Goal: Information Seeking & Learning: Learn about a topic

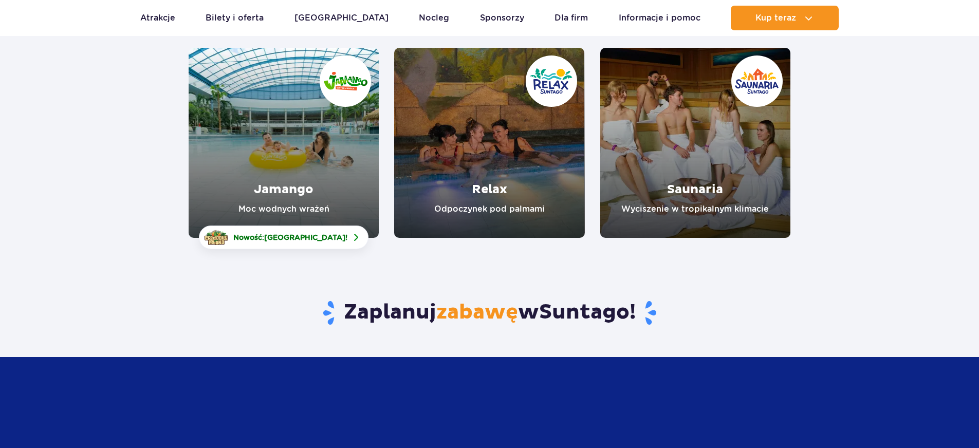
scroll to position [154, 0]
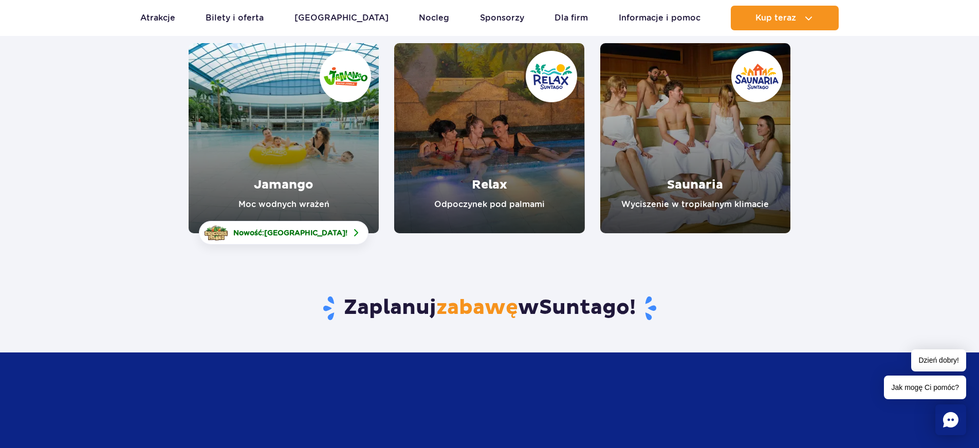
click at [473, 165] on link "Relax" at bounding box center [489, 138] width 190 height 190
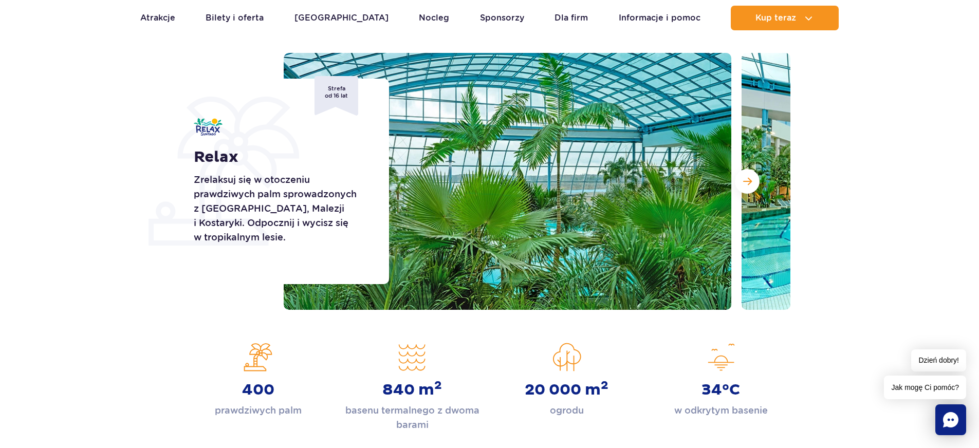
scroll to position [51, 0]
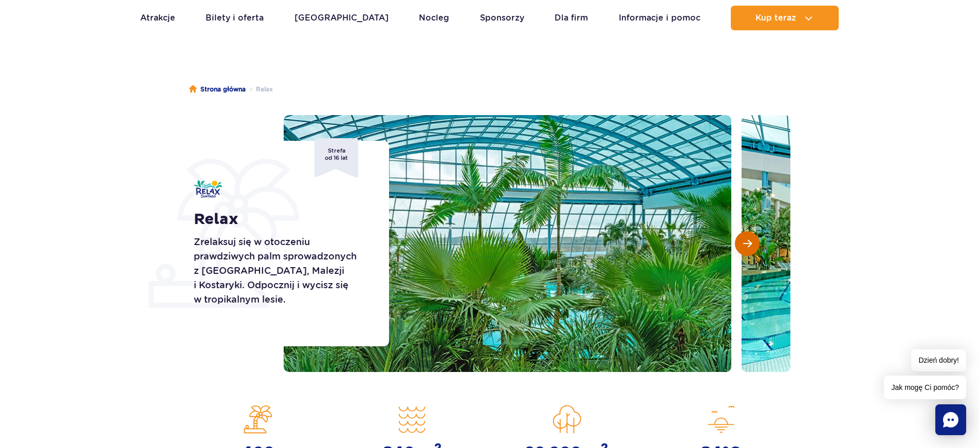
click at [748, 235] on button "Następny slajd" at bounding box center [747, 243] width 25 height 25
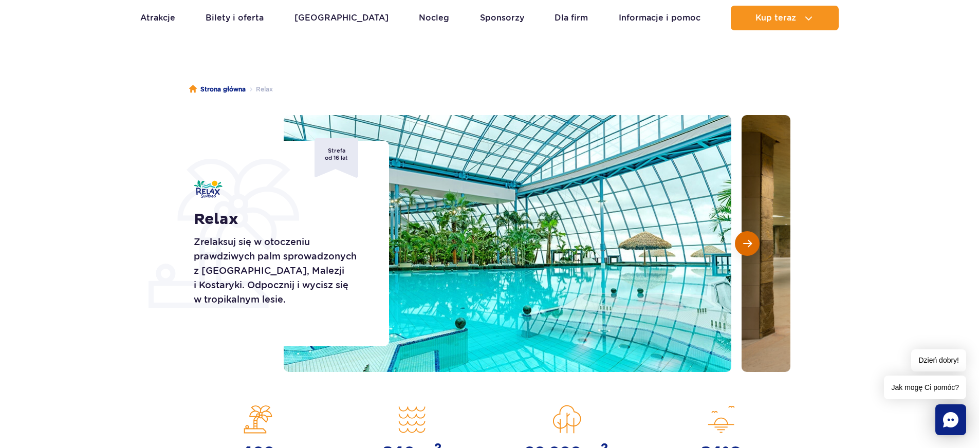
click at [740, 234] on button "Następny slajd" at bounding box center [747, 243] width 25 height 25
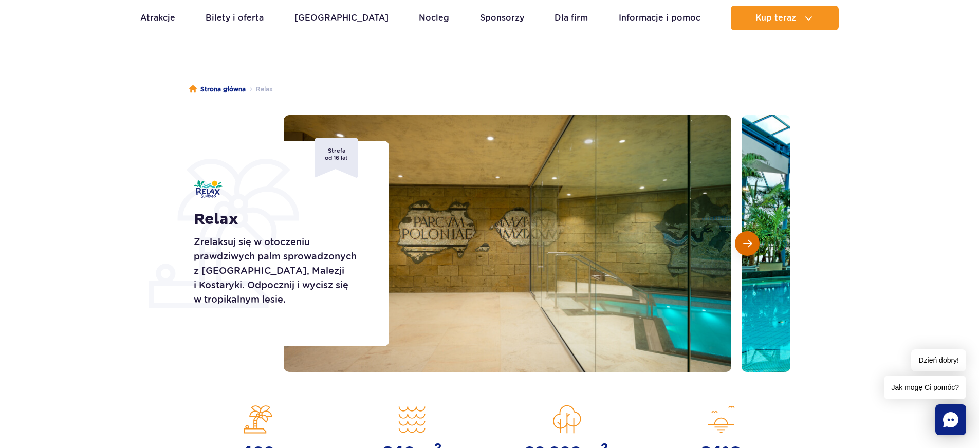
click at [740, 234] on button "Następny slajd" at bounding box center [747, 243] width 25 height 25
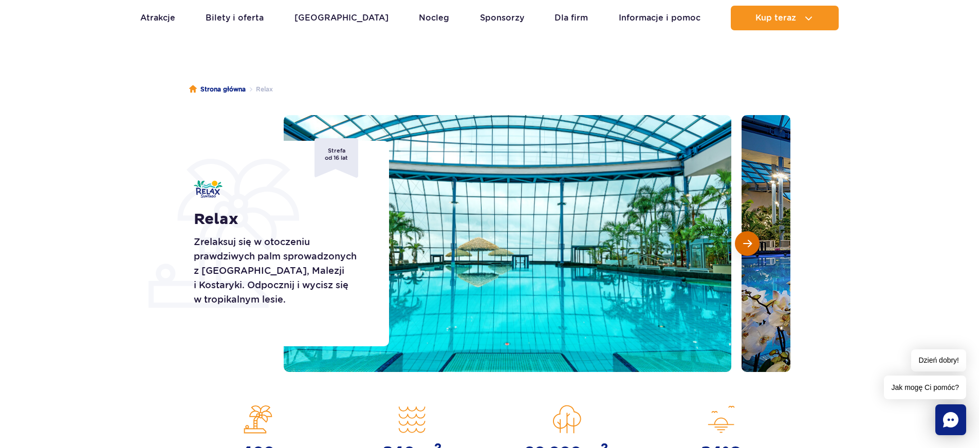
click at [740, 234] on button "Następny slajd" at bounding box center [747, 243] width 25 height 25
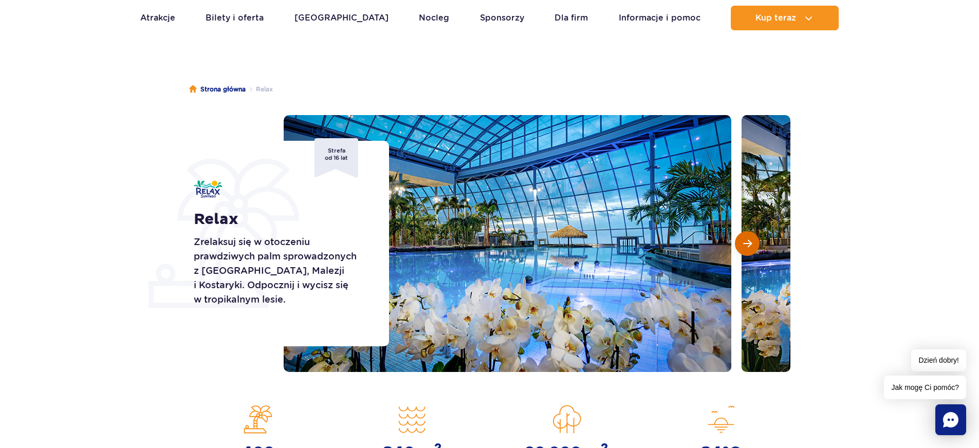
click at [751, 247] on span "Następny slajd" at bounding box center [747, 243] width 9 height 9
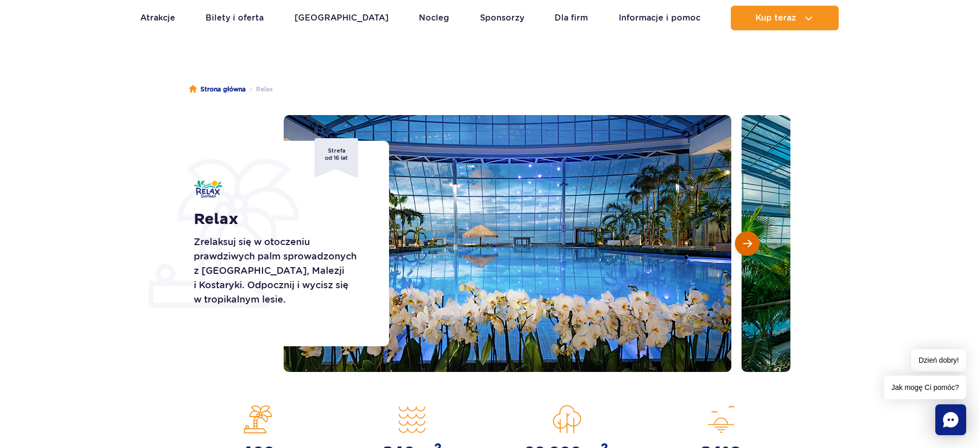
click at [748, 246] on span "Następny slajd" at bounding box center [747, 243] width 9 height 9
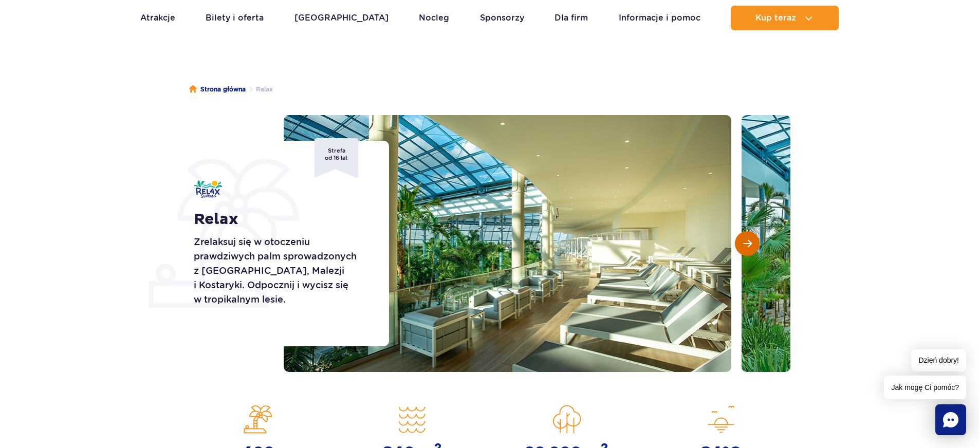
click at [743, 246] on span "Następny slajd" at bounding box center [747, 243] width 9 height 9
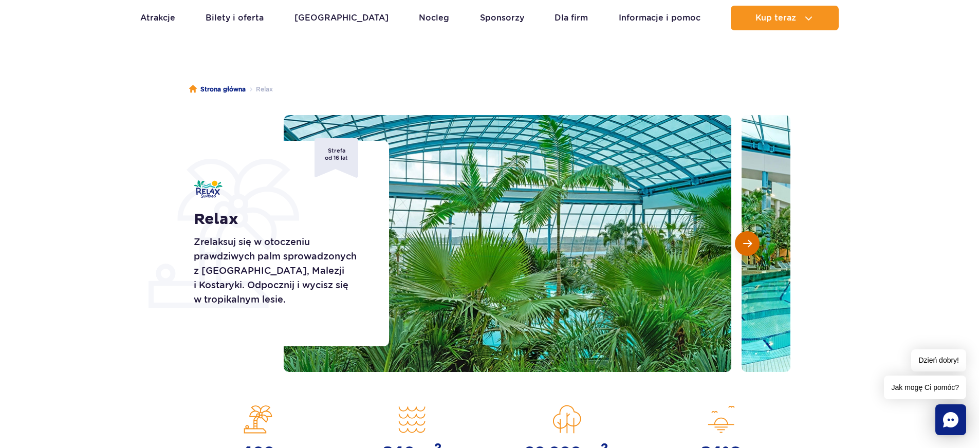
click at [743, 246] on span "Następny slajd" at bounding box center [747, 243] width 9 height 9
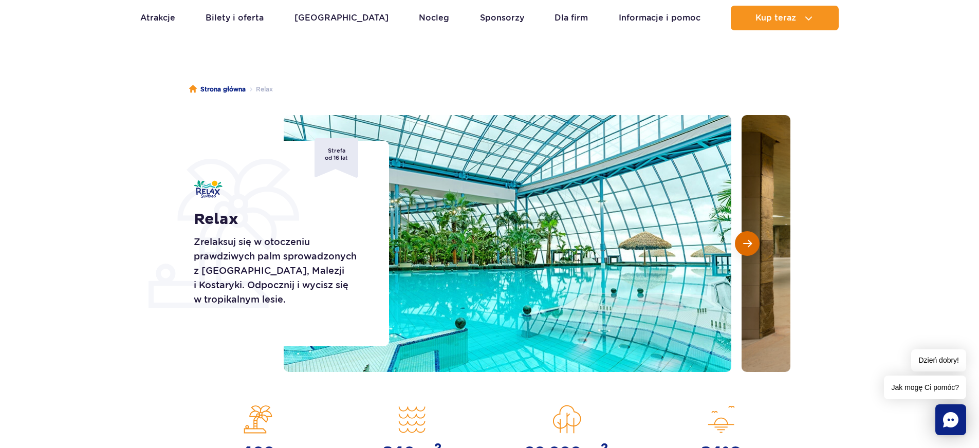
click at [743, 246] on span "Następny slajd" at bounding box center [747, 243] width 9 height 9
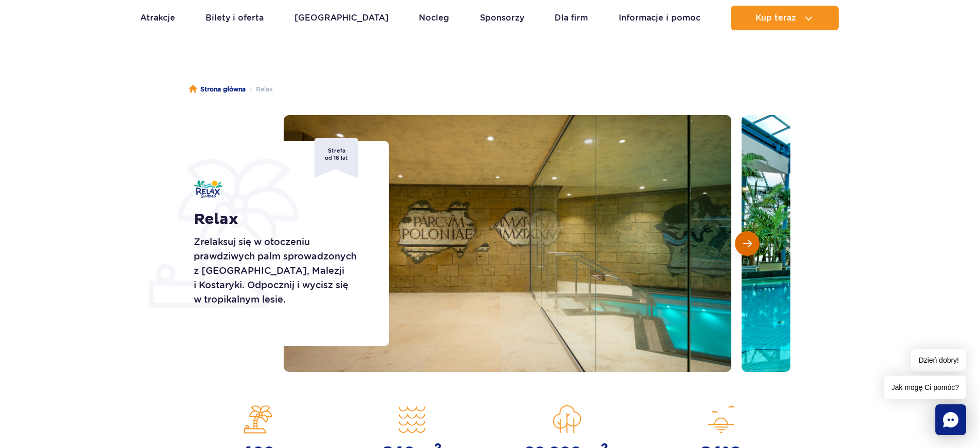
click at [743, 246] on span "Następny slajd" at bounding box center [747, 243] width 9 height 9
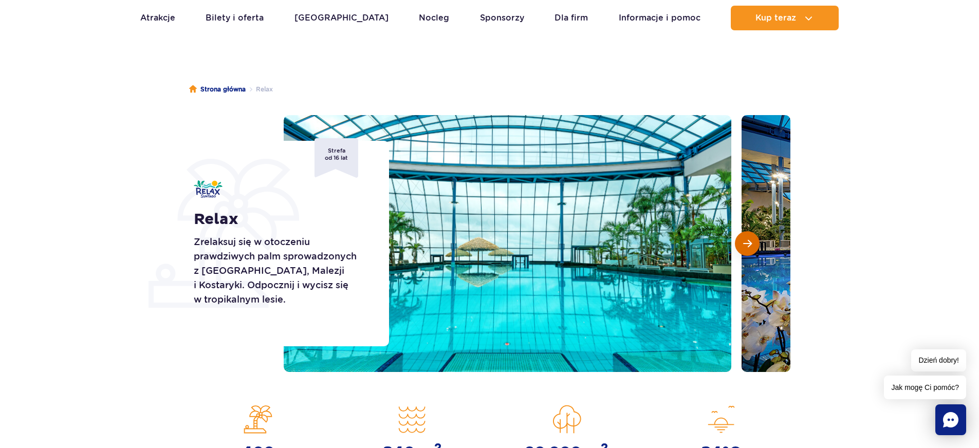
click at [740, 245] on button "Następny slajd" at bounding box center [747, 243] width 25 height 25
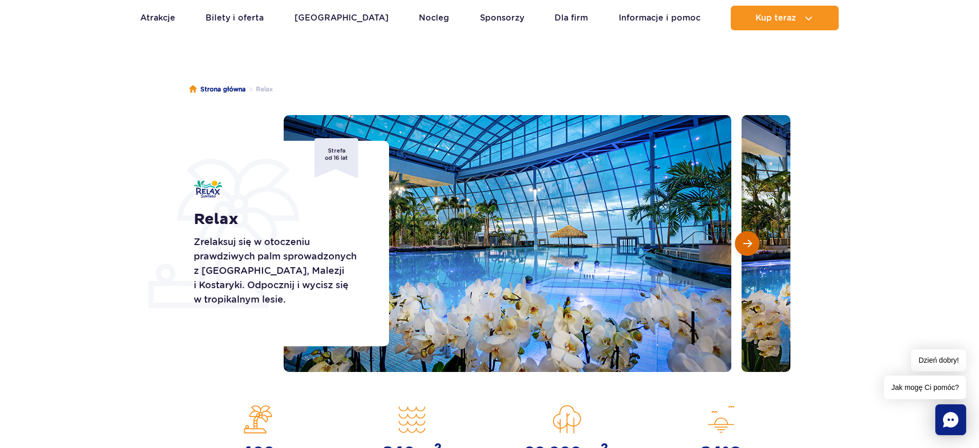
click at [740, 245] on button "Następny slajd" at bounding box center [747, 243] width 25 height 25
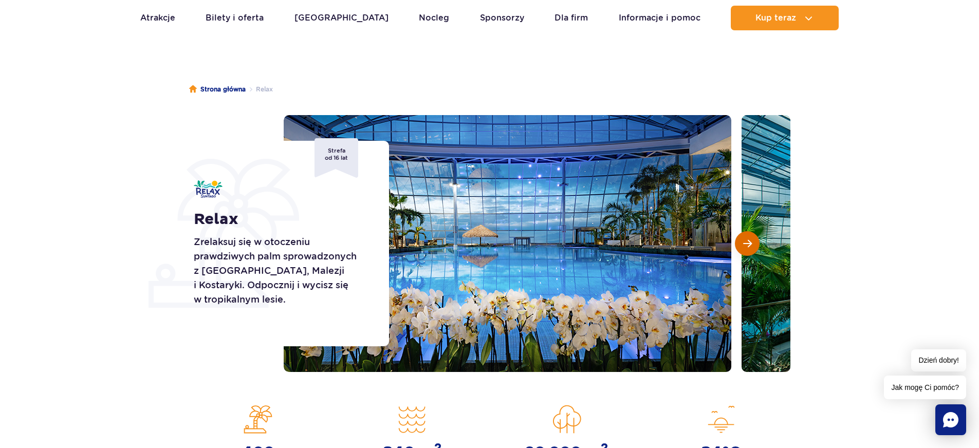
click at [740, 245] on button "Następny slajd" at bounding box center [747, 243] width 25 height 25
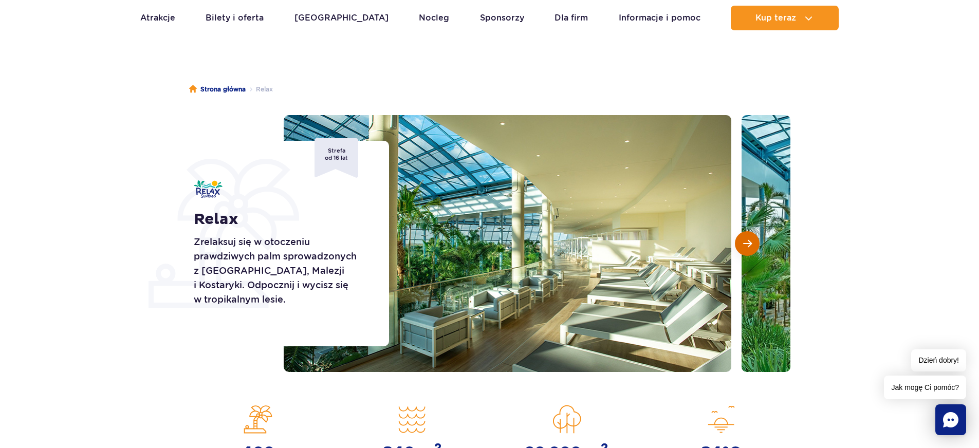
click at [740, 245] on button "Następny slajd" at bounding box center [747, 243] width 25 height 25
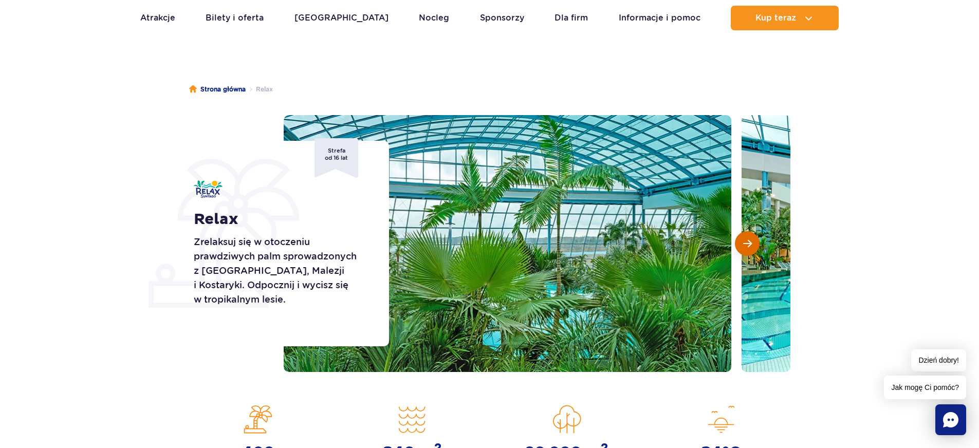
click at [740, 245] on button "Następny slajd" at bounding box center [747, 243] width 25 height 25
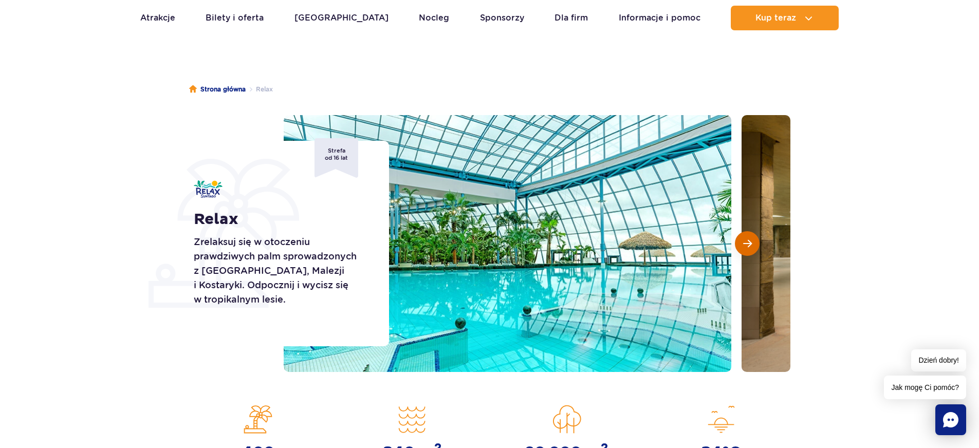
click at [740, 245] on button "Następny slajd" at bounding box center [747, 243] width 25 height 25
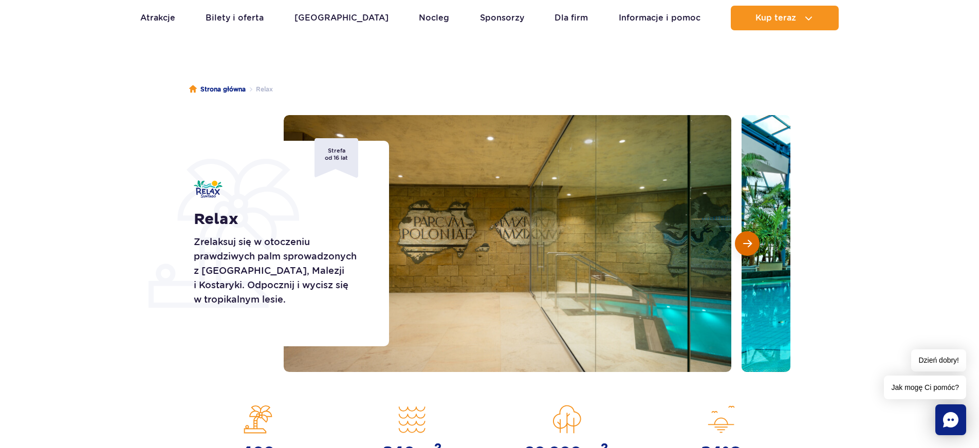
click at [741, 244] on button "Następny slajd" at bounding box center [747, 243] width 25 height 25
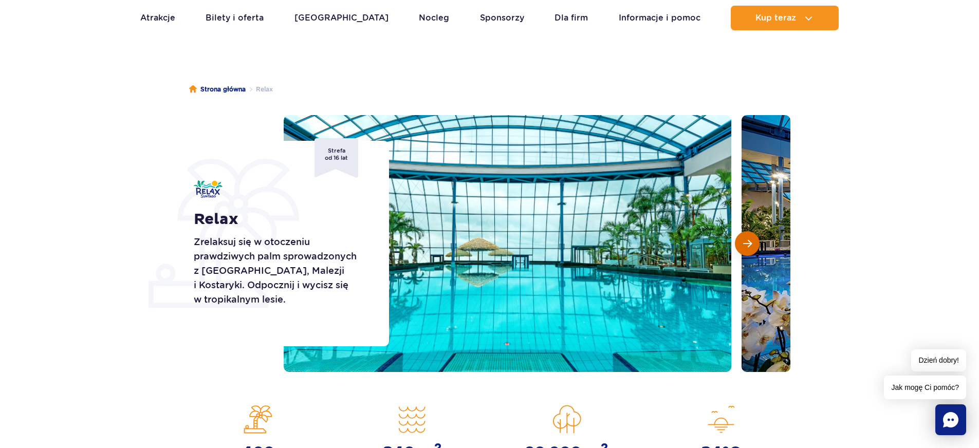
click at [742, 244] on button "Następny slajd" at bounding box center [747, 243] width 25 height 25
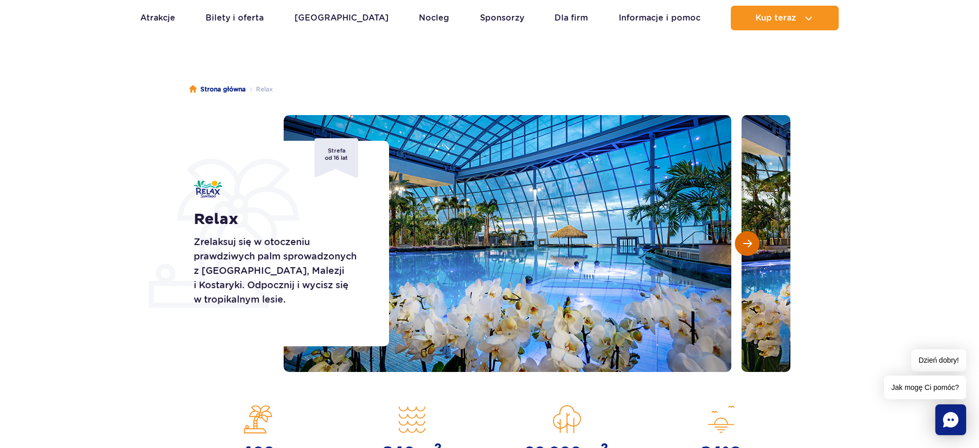
click at [746, 246] on span "Następny slajd" at bounding box center [747, 243] width 9 height 9
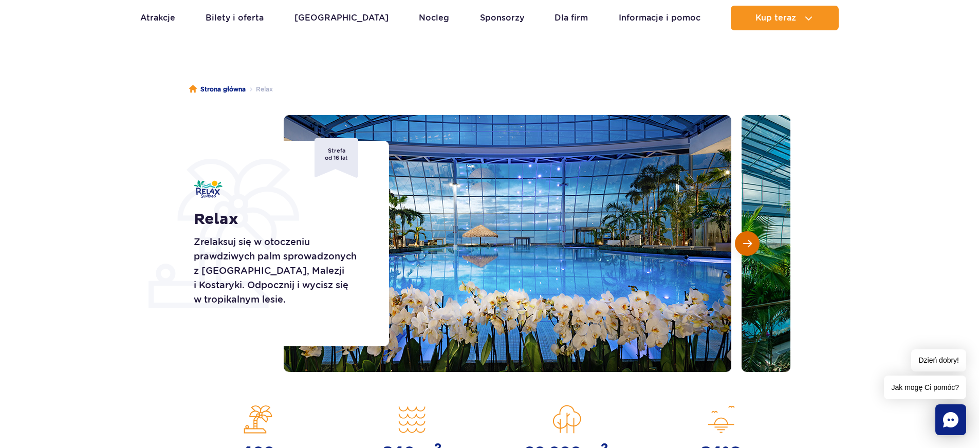
click at [747, 245] on span "Następny slajd" at bounding box center [747, 243] width 9 height 9
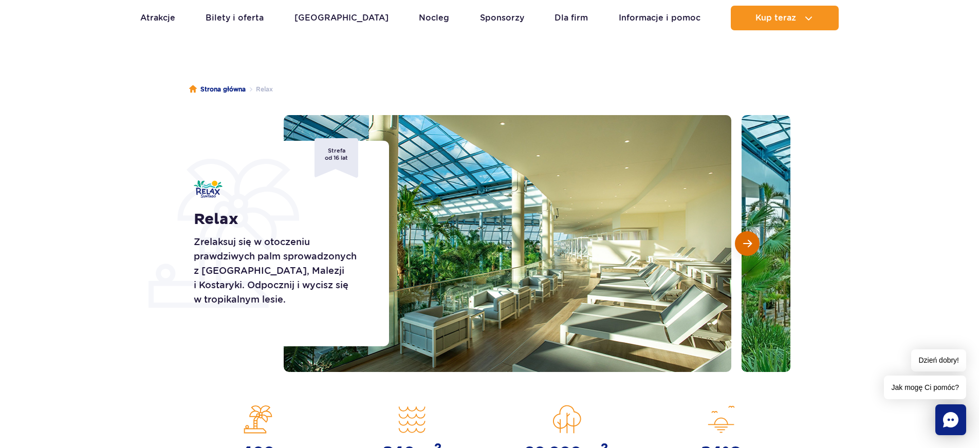
click at [742, 247] on button "Następny slajd" at bounding box center [747, 243] width 25 height 25
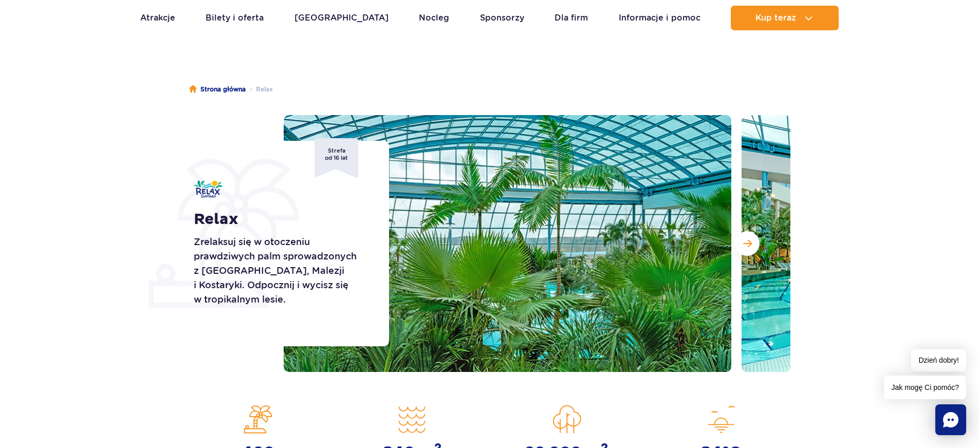
click at [733, 247] on div at bounding box center [537, 243] width 507 height 257
click at [742, 247] on button "Następny slajd" at bounding box center [747, 243] width 25 height 25
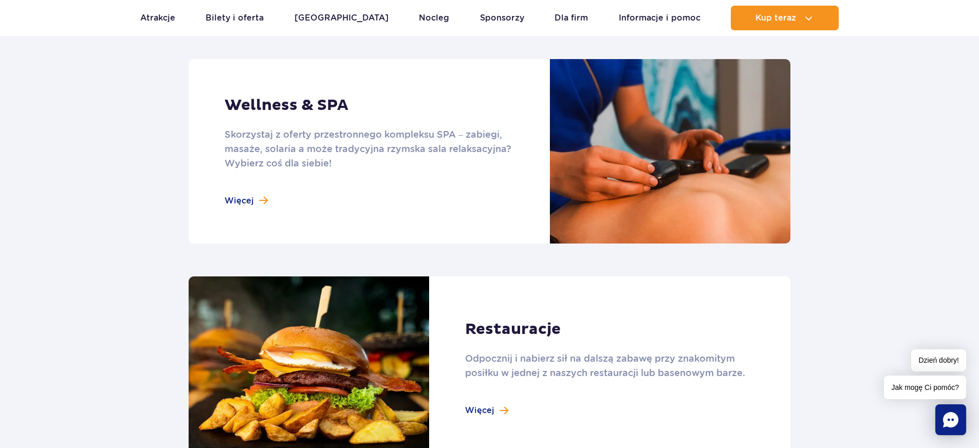
scroll to position [822, 0]
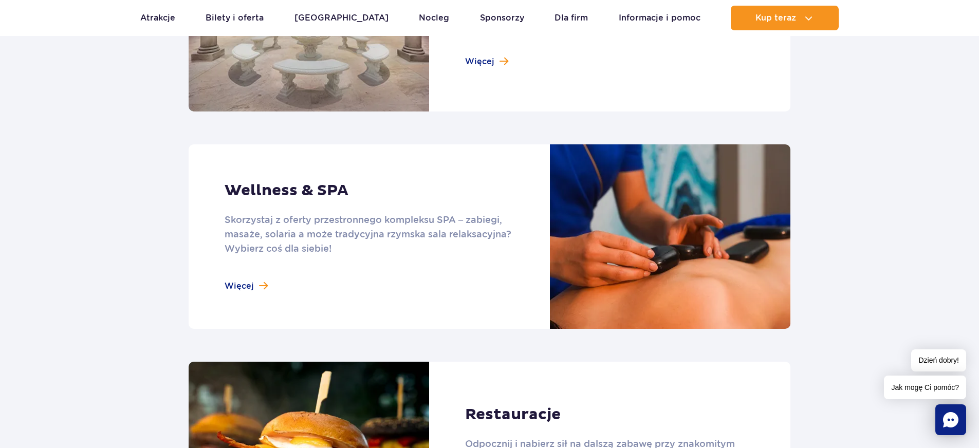
click at [245, 285] on link at bounding box center [490, 236] width 602 height 184
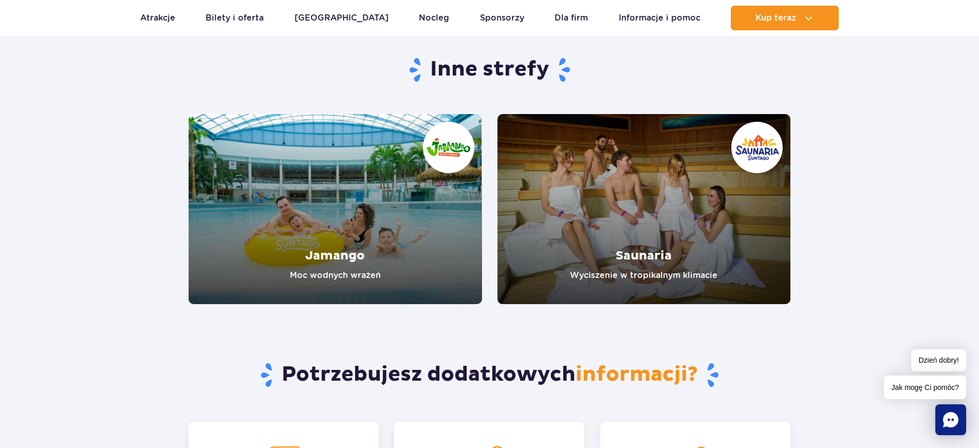
scroll to position [1752, 0]
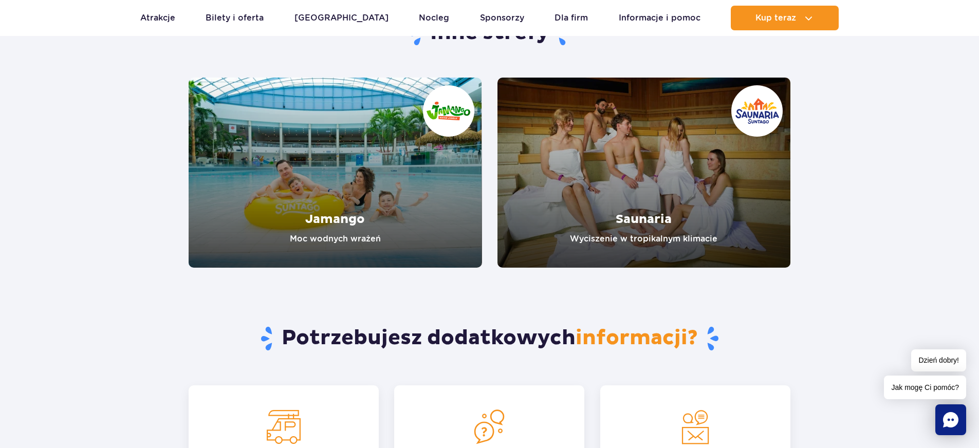
click at [687, 155] on link "Saunaria" at bounding box center [643, 173] width 293 height 190
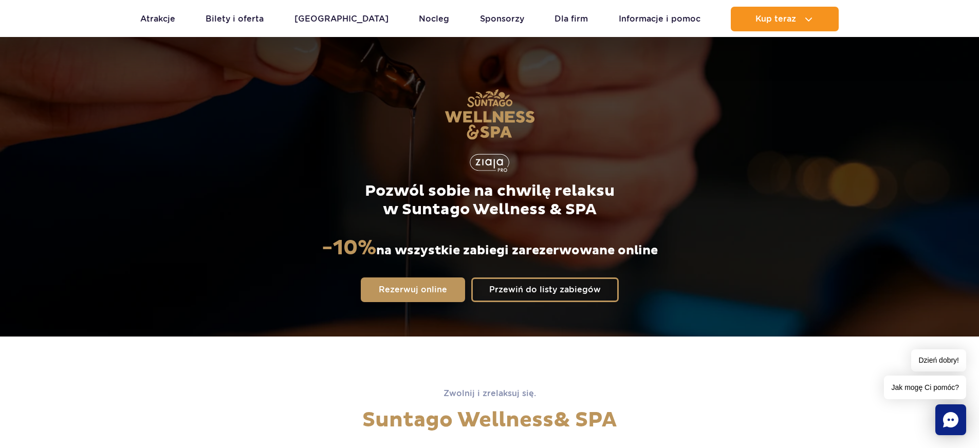
scroll to position [103, 0]
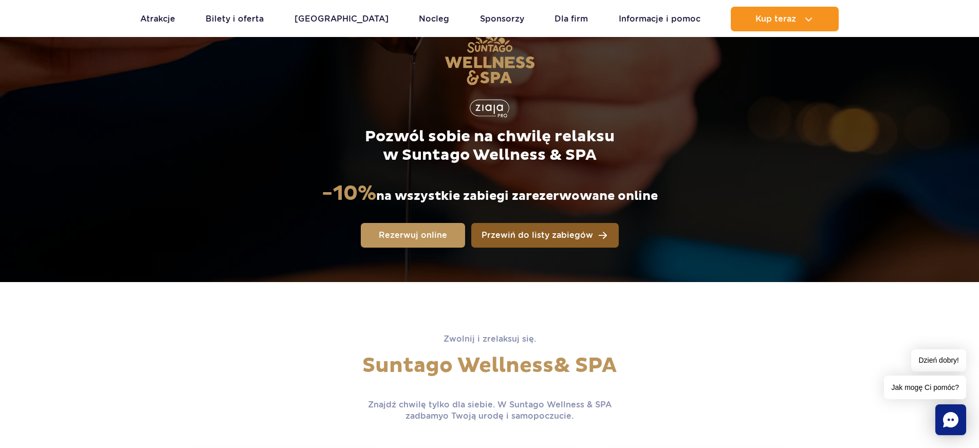
click at [551, 236] on span "Przewiń do listy zabiegów" at bounding box center [537, 235] width 112 height 8
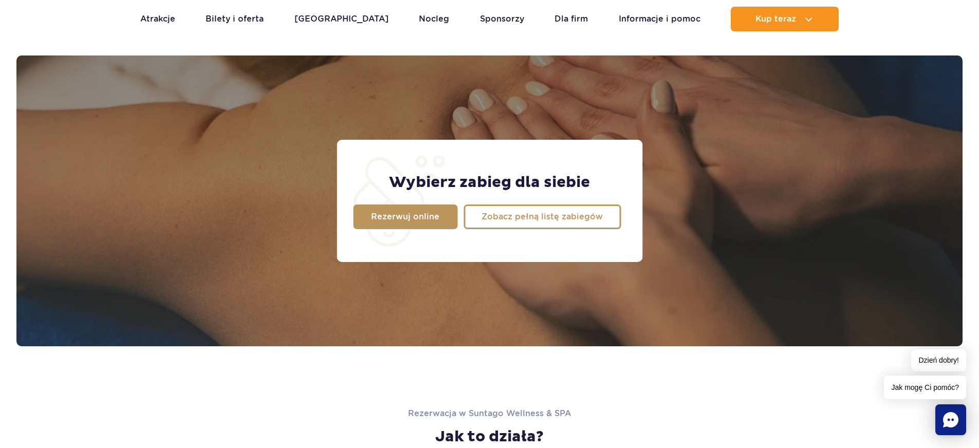
scroll to position [810, 0]
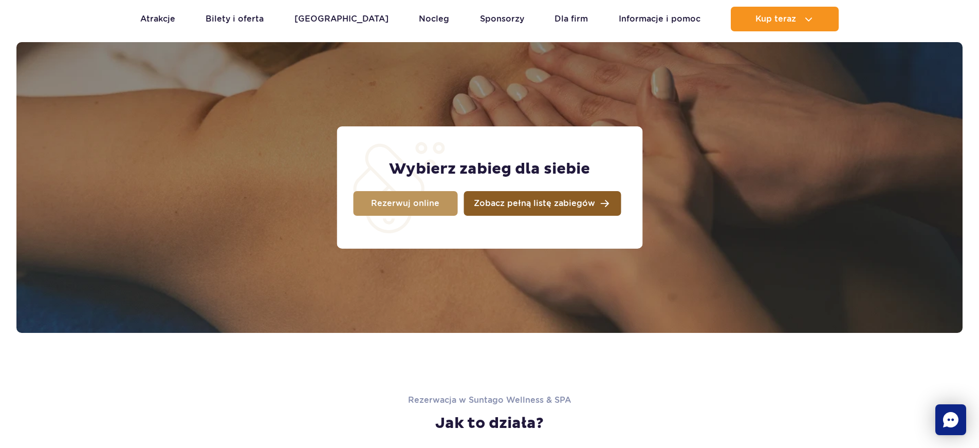
click at [545, 202] on span "Zobacz pełną listę zabiegów" at bounding box center [534, 203] width 121 height 8
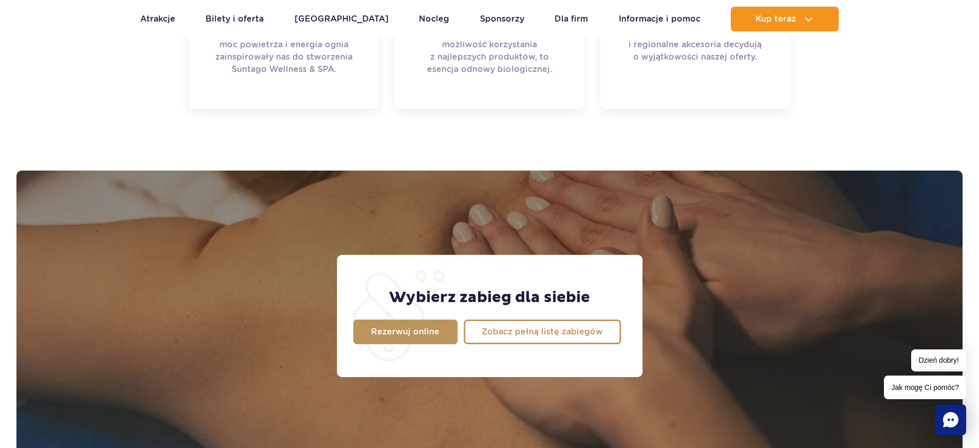
scroll to position [605, 0]
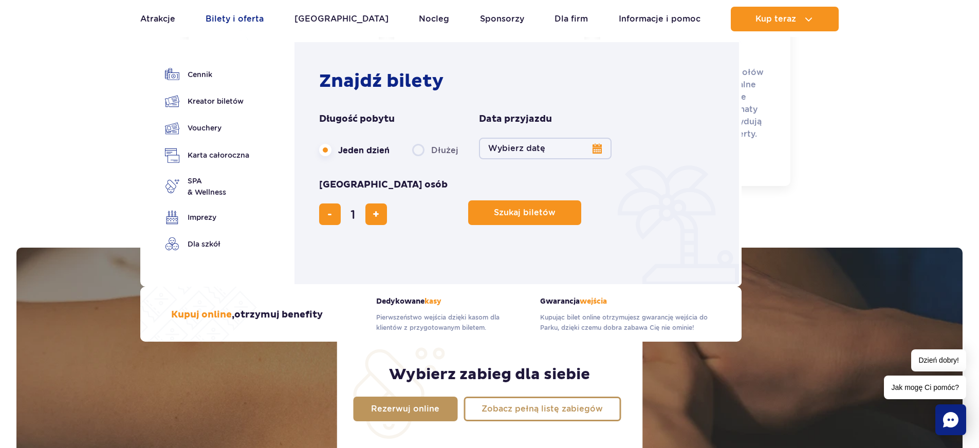
click at [242, 14] on link "Bilety i oferta" at bounding box center [235, 19] width 58 height 25
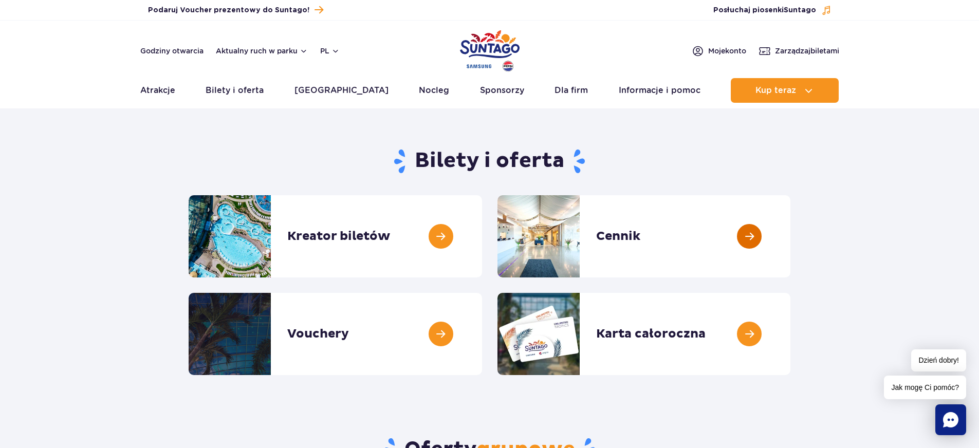
click at [790, 233] on link at bounding box center [790, 236] width 0 height 82
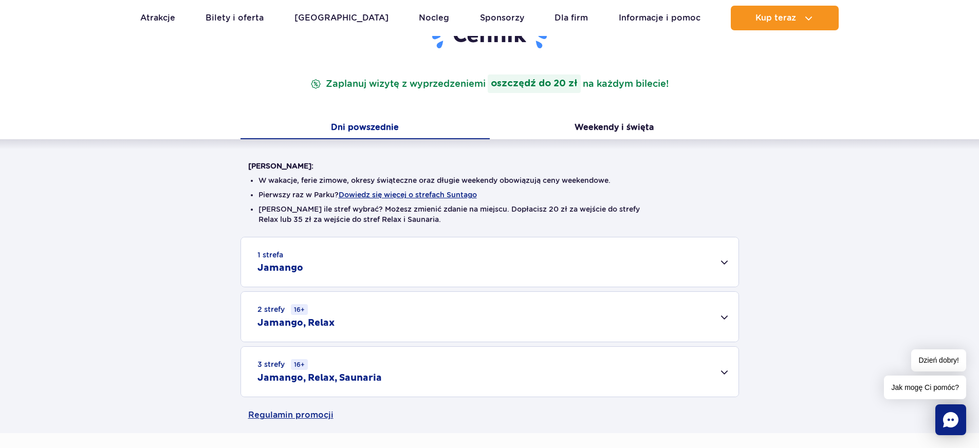
scroll to position [154, 0]
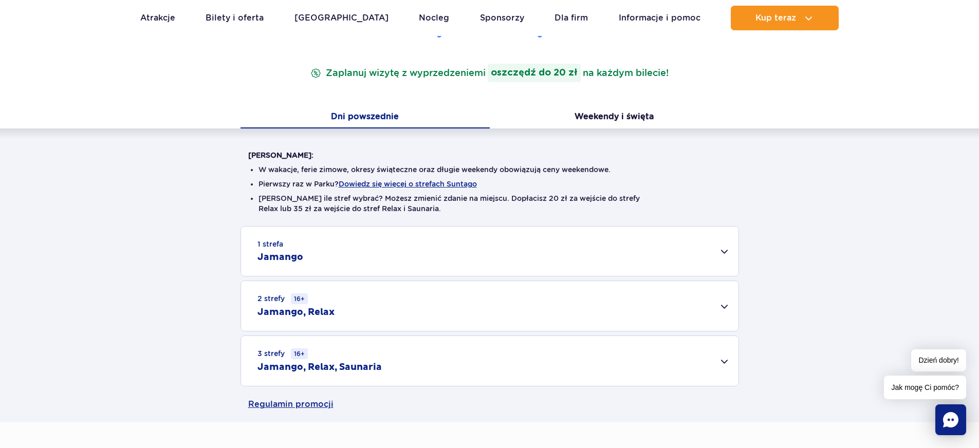
click at [735, 248] on div "1 strefa Jamango" at bounding box center [489, 251] width 497 height 49
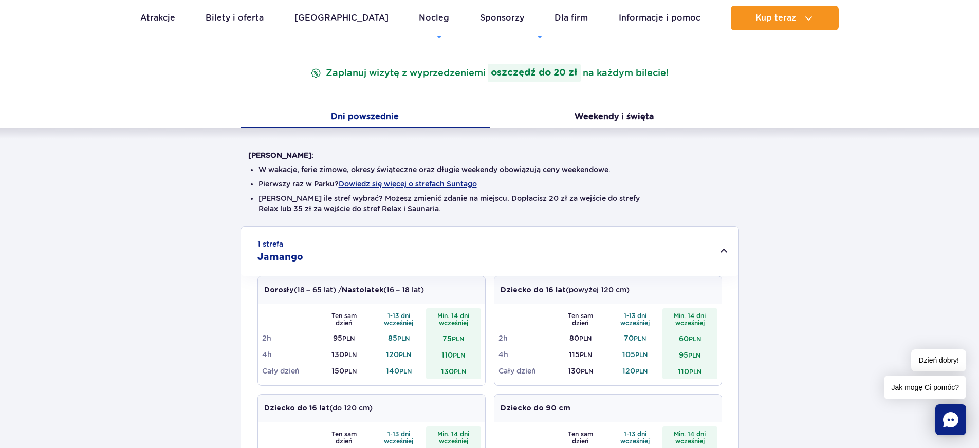
click at [735, 248] on div "1 strefa Jamango" at bounding box center [489, 251] width 497 height 49
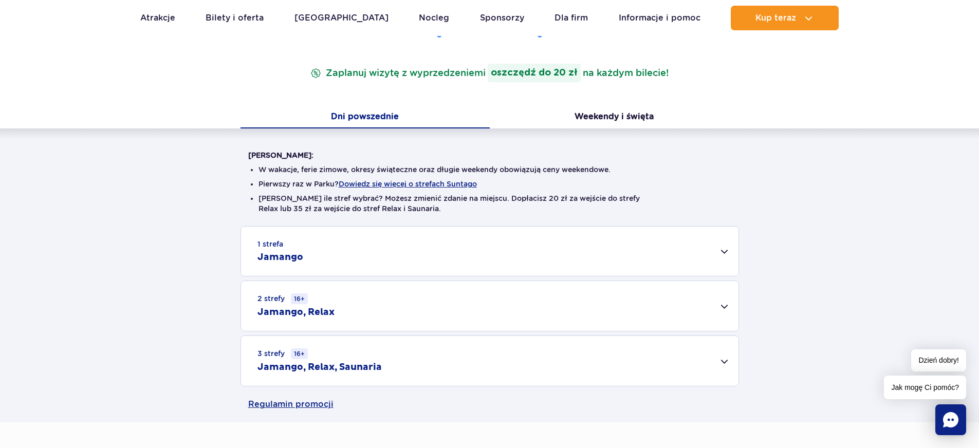
click at [725, 360] on div "3 strefy 16+ Jamango, Relax, Saunaria" at bounding box center [489, 361] width 497 height 50
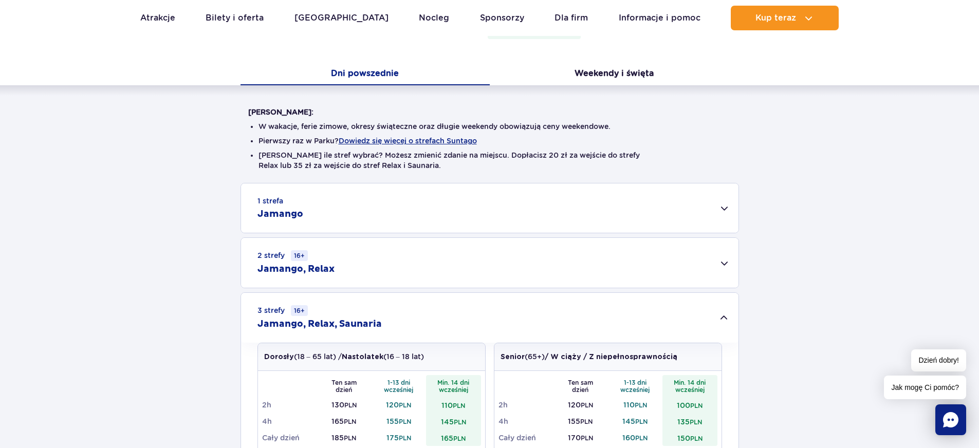
scroll to position [257, 0]
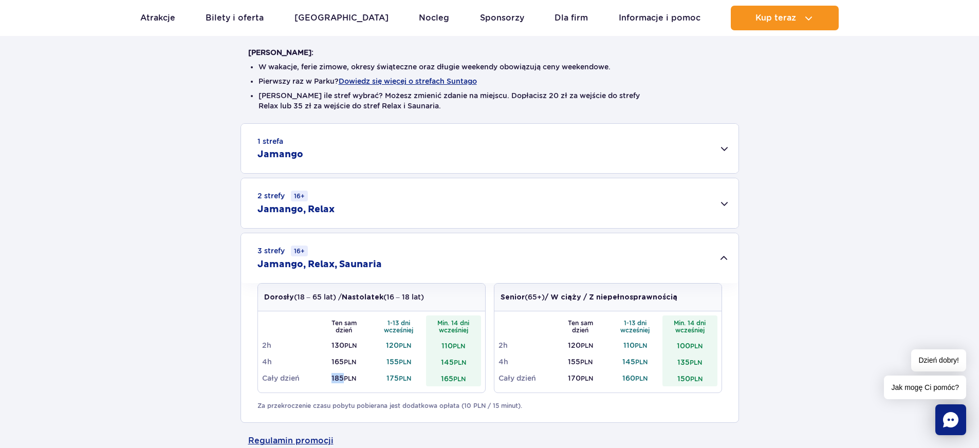
drag, startPoint x: 330, startPoint y: 377, endPoint x: 341, endPoint y: 377, distance: 11.3
click at [341, 377] on td "185 PLN" at bounding box center [344, 378] width 55 height 16
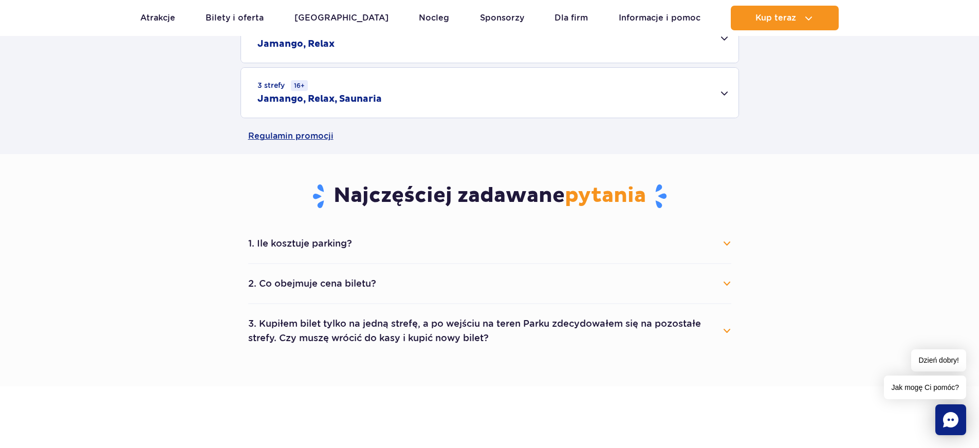
scroll to position [417, 0]
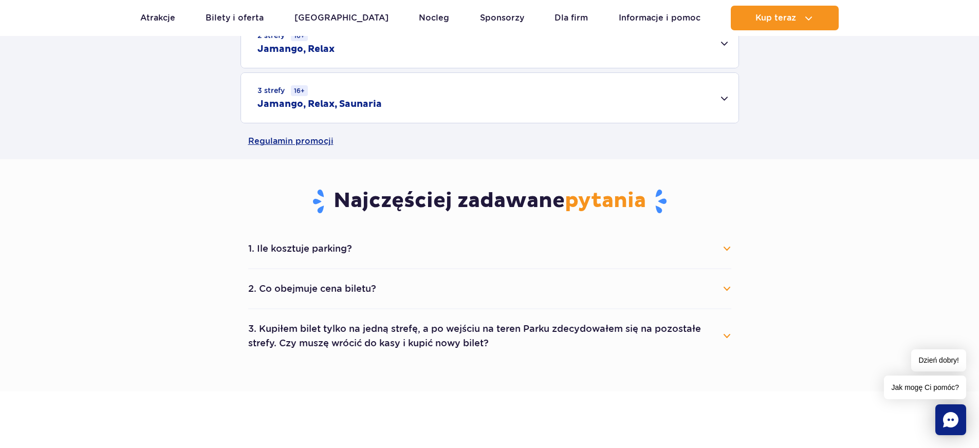
click at [716, 284] on button "2. Co obejmuje cena biletu?" at bounding box center [489, 288] width 483 height 23
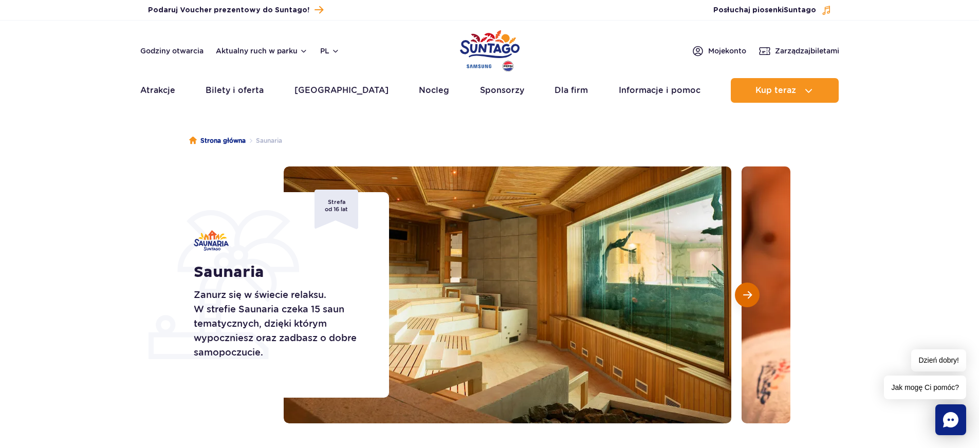
click at [741, 290] on button "Następny slajd" at bounding box center [747, 295] width 25 height 25
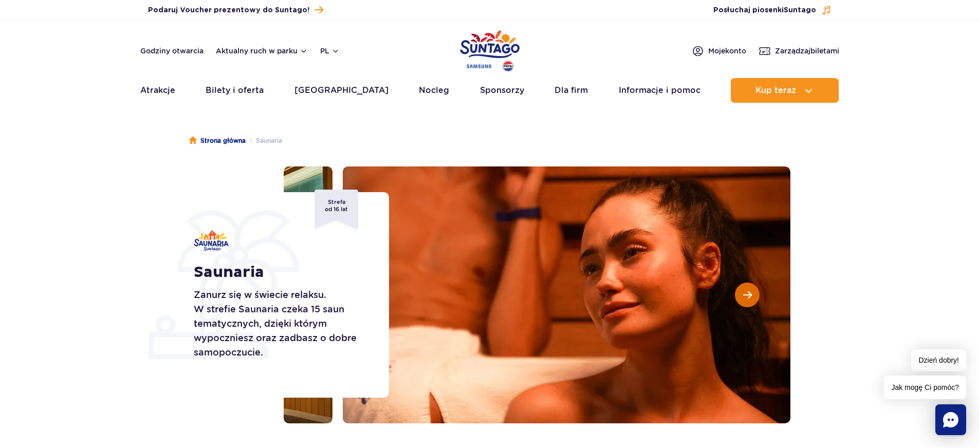
click at [739, 289] on button "Następny slajd" at bounding box center [747, 295] width 25 height 25
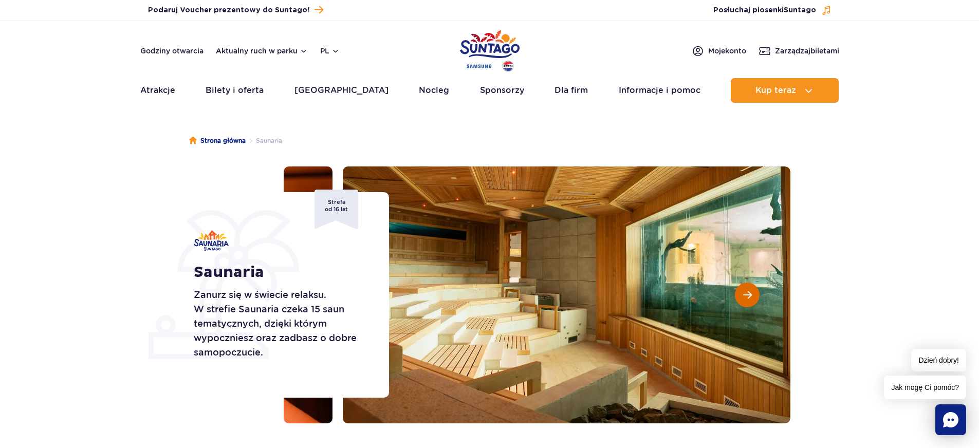
click at [739, 289] on button "Następny slajd" at bounding box center [747, 295] width 25 height 25
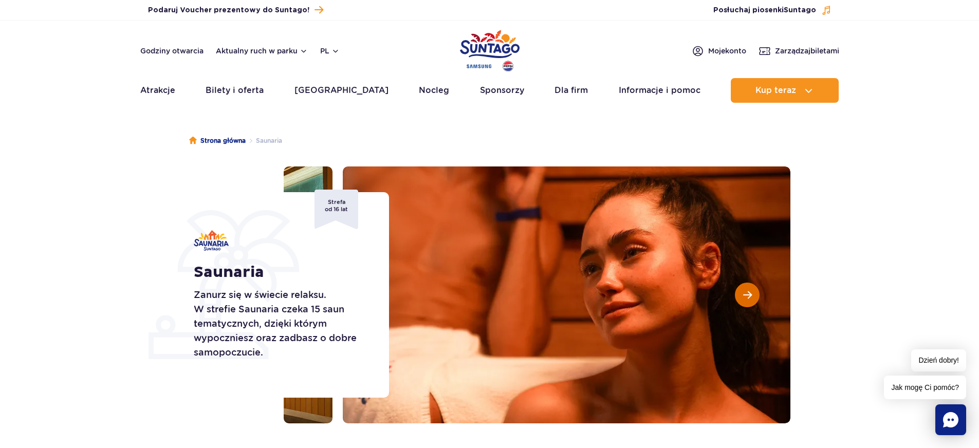
click at [742, 290] on button "Następny slajd" at bounding box center [747, 295] width 25 height 25
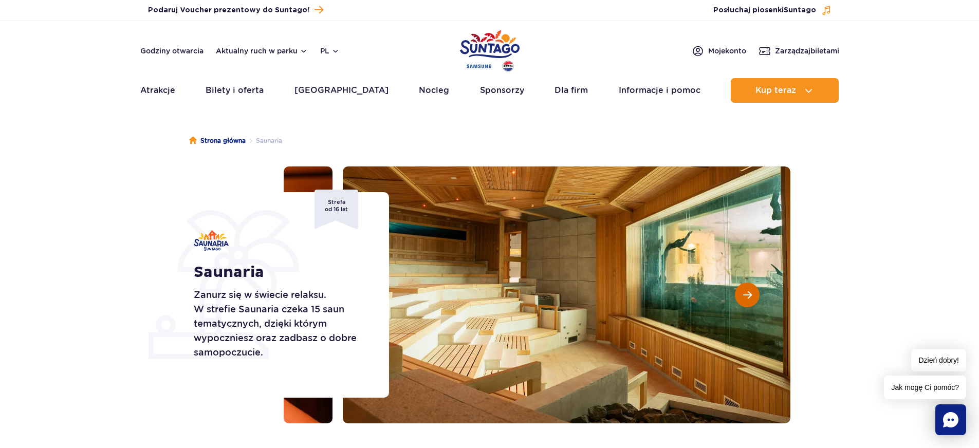
click at [738, 294] on button "Następny slajd" at bounding box center [747, 295] width 25 height 25
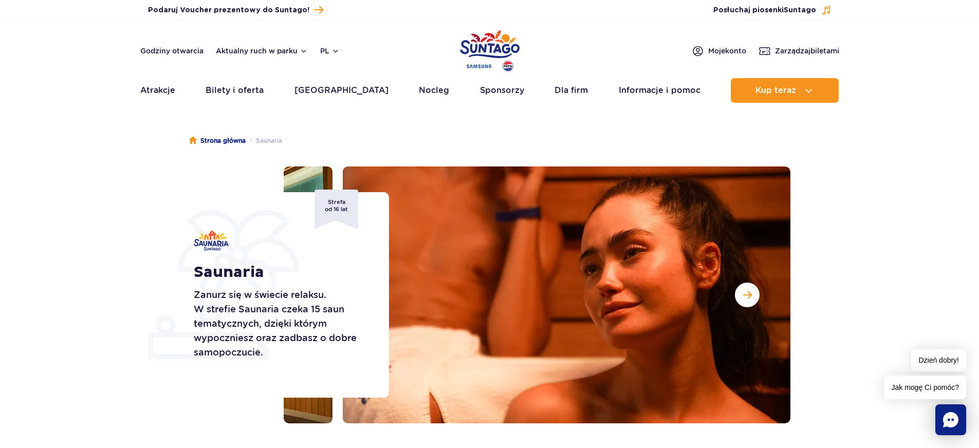
click at [70, 240] on section "Saunaria Zanurz się w świecie relaksu. W strefie Saunaria czeka 15 saun tematyc…" at bounding box center [489, 294] width 979 height 257
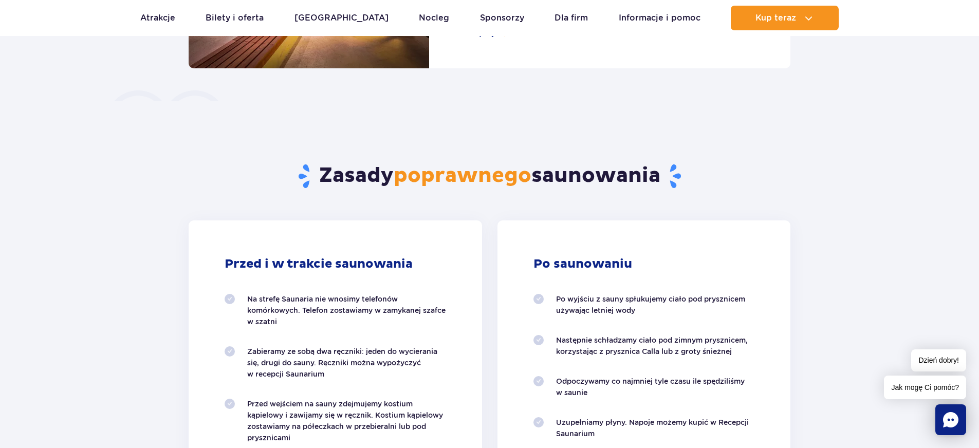
scroll to position [976, 0]
